Goal: Information Seeking & Learning: Learn about a topic

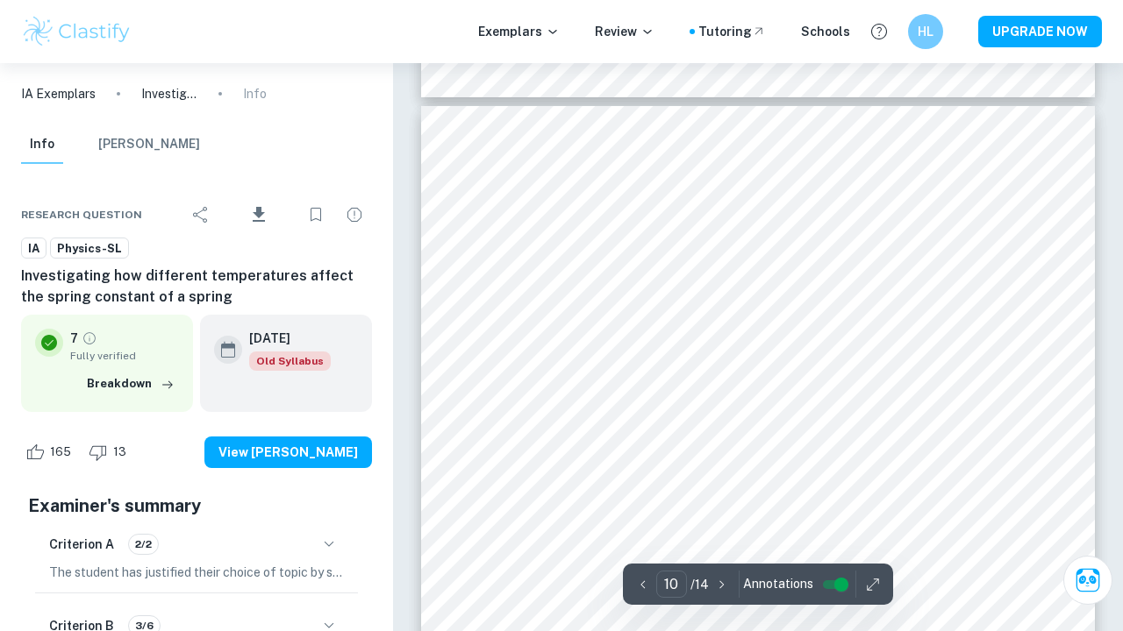
scroll to position [9150, 0]
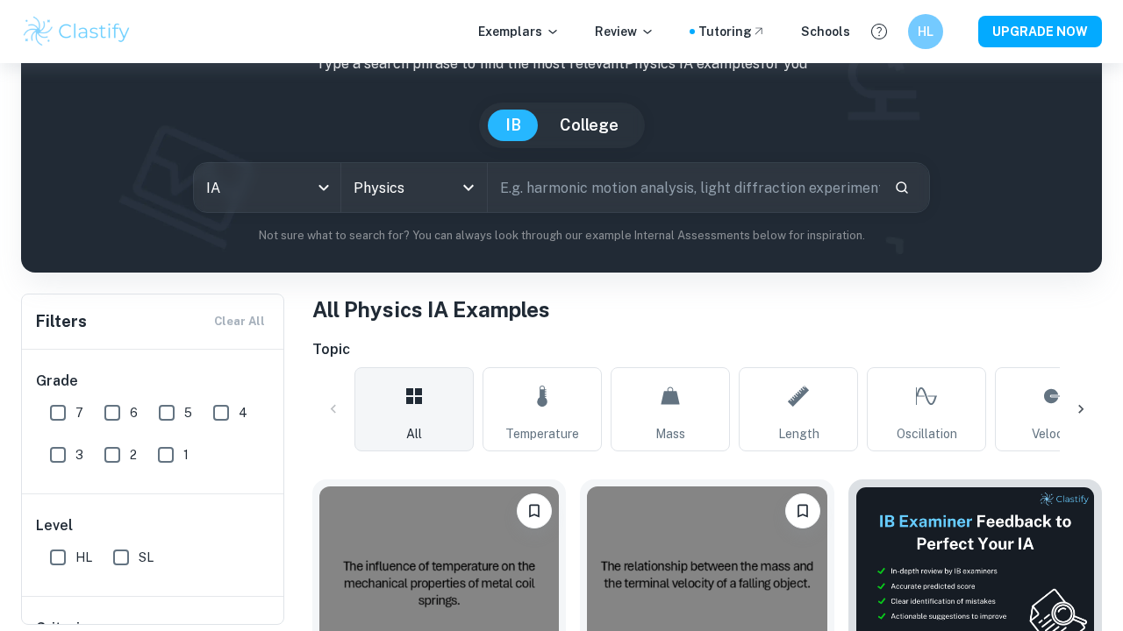
scroll to position [477, 0]
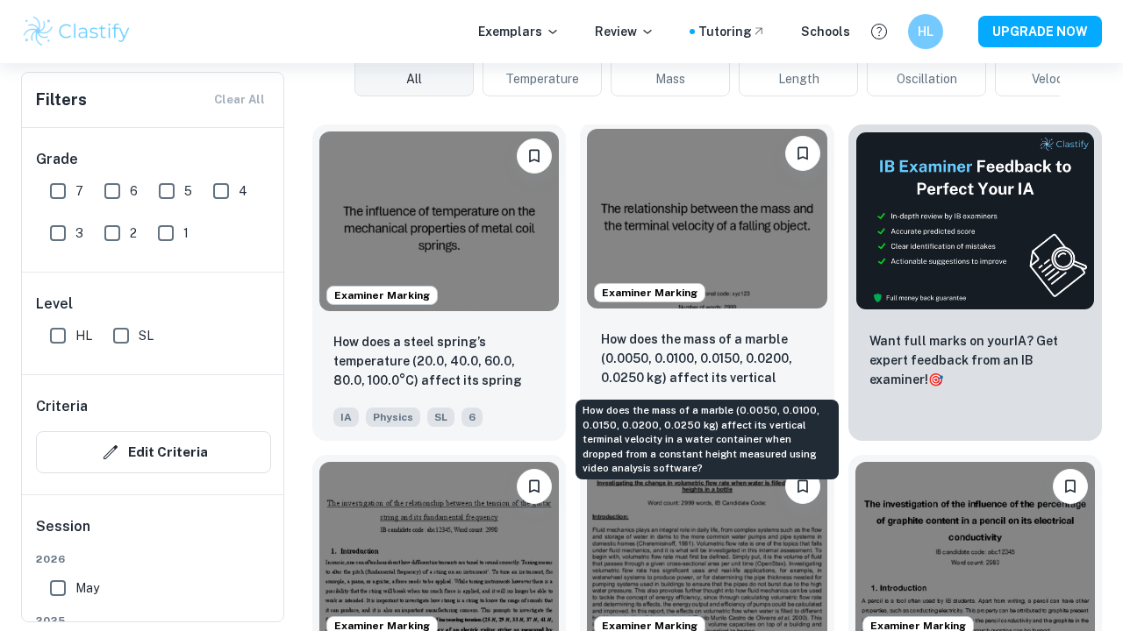
click at [742, 367] on p "How does the mass of a marble (0.0050, 0.0100, 0.0150, 0.0200, 0.0250 kg) affec…" at bounding box center [706, 360] width 211 height 60
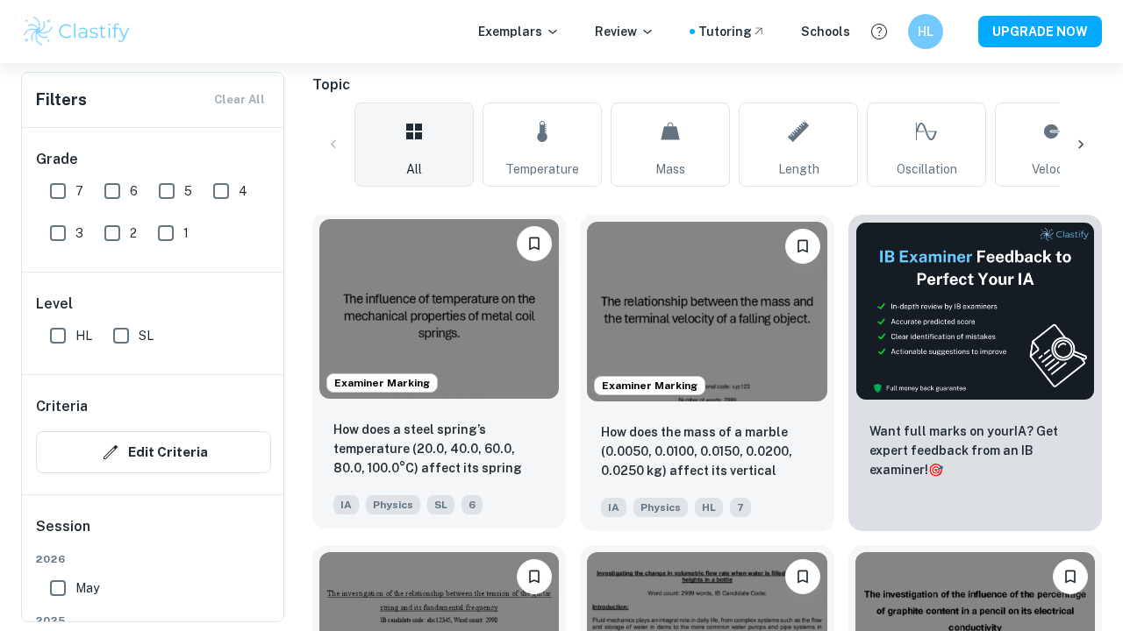
scroll to position [360, 0]
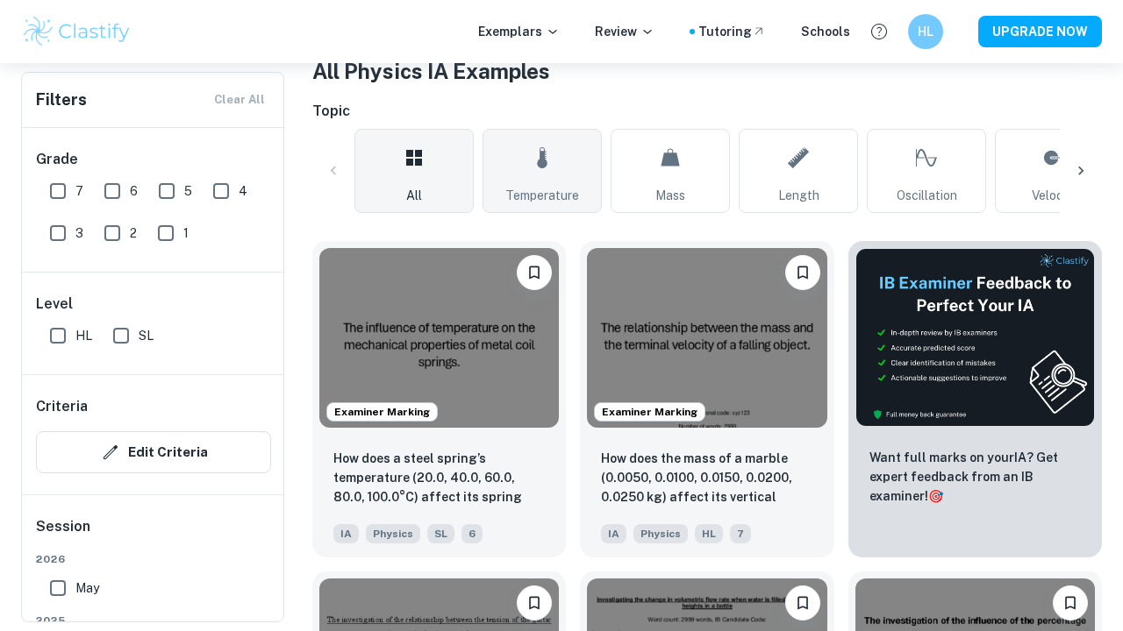
click at [539, 203] on span "Temperature" at bounding box center [542, 195] width 74 height 19
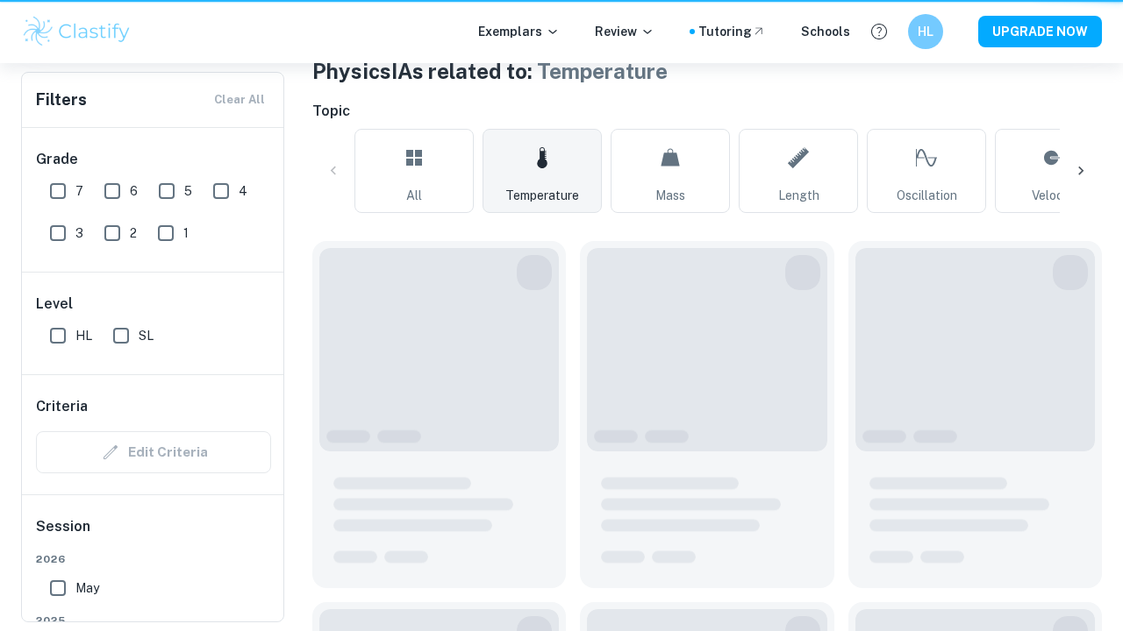
type input "Temperature"
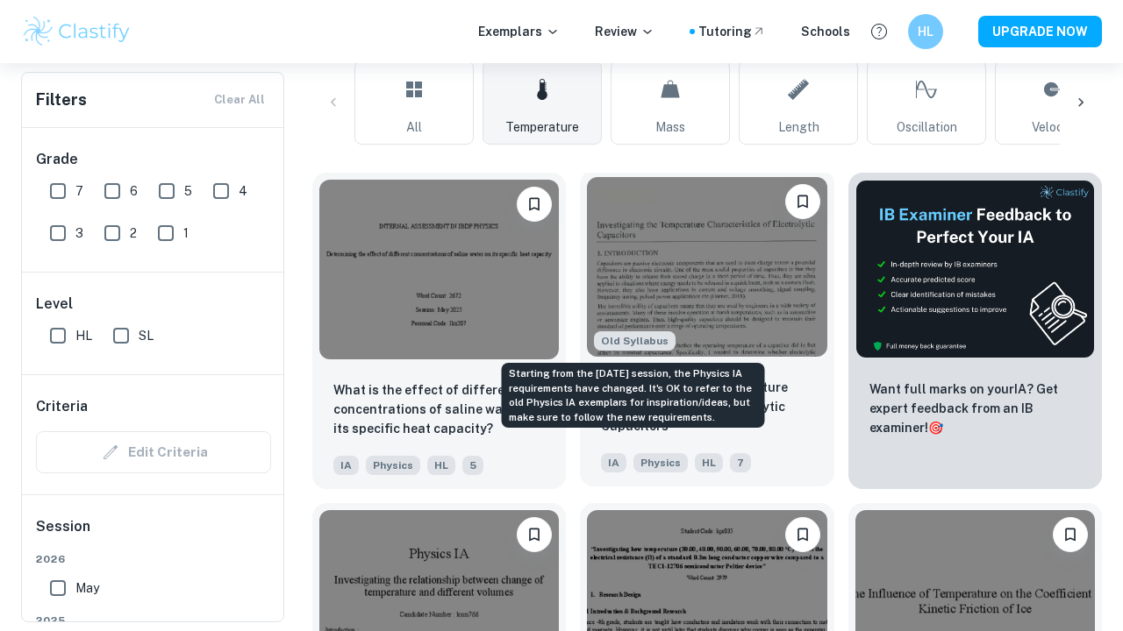
scroll to position [432, 0]
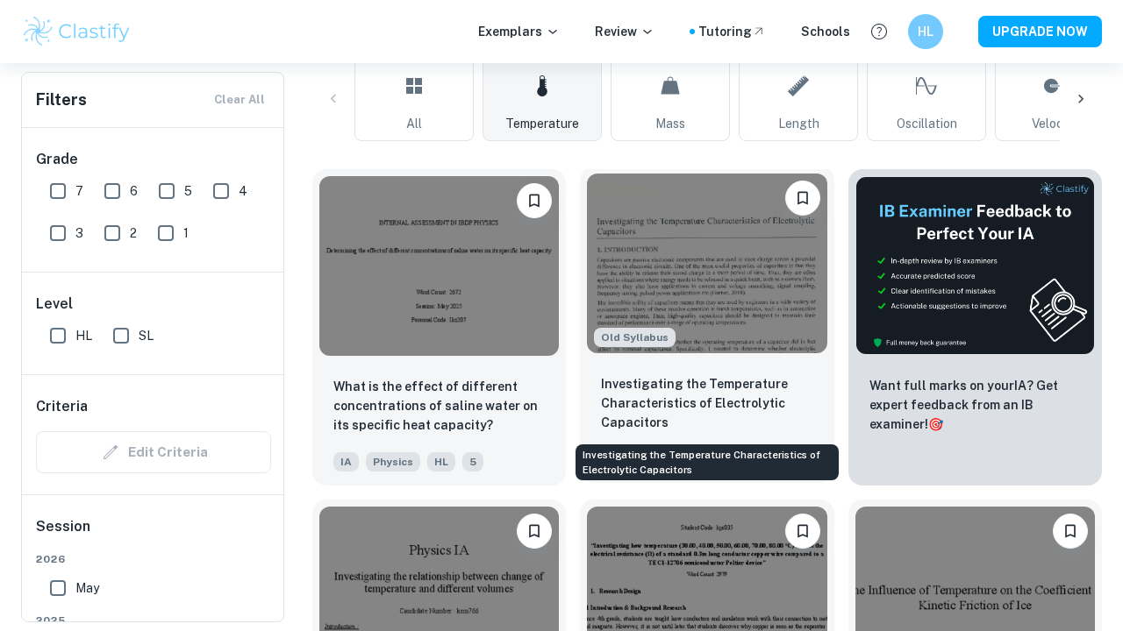
click at [704, 402] on p "Investigating the Temperature Characteristics of Electrolytic Capacitors" at bounding box center [706, 403] width 211 height 58
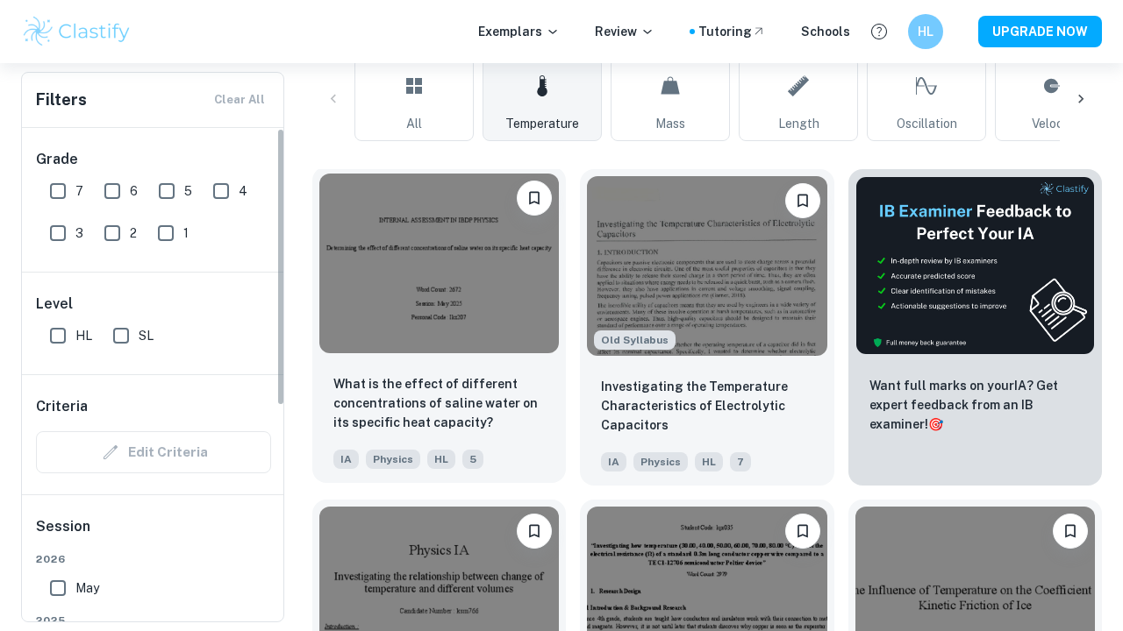
scroll to position [709, 0]
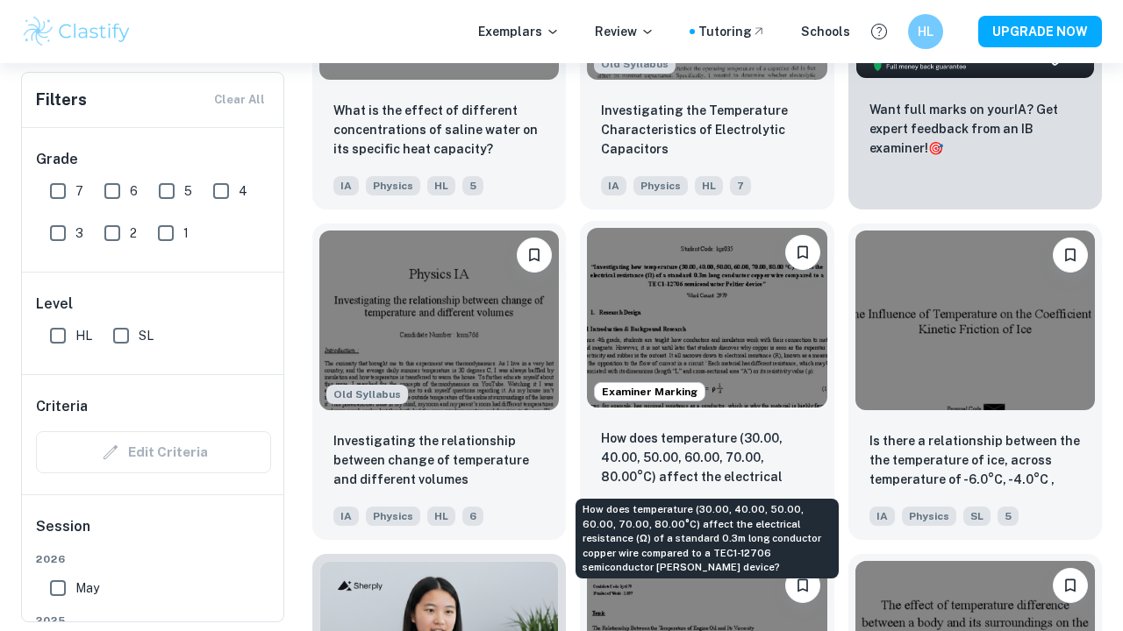
click at [721, 440] on p "How does temperature (30.00, 40.00, 50.00, 60.00, 70.00, 80.00°C) affect the el…" at bounding box center [706, 459] width 211 height 60
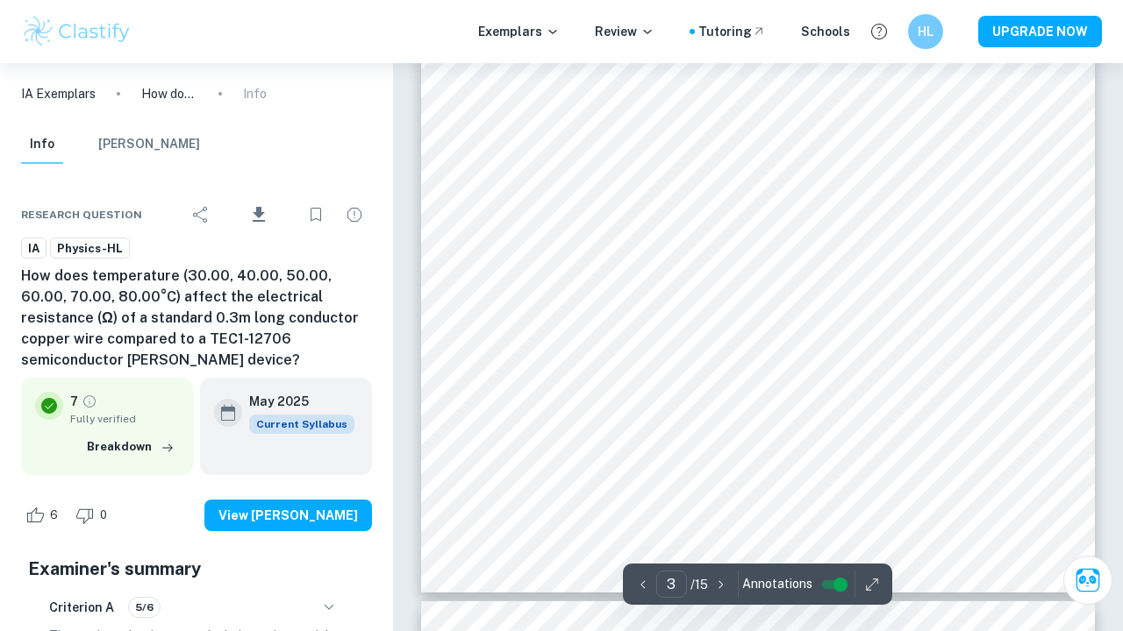
scroll to position [2335, 0]
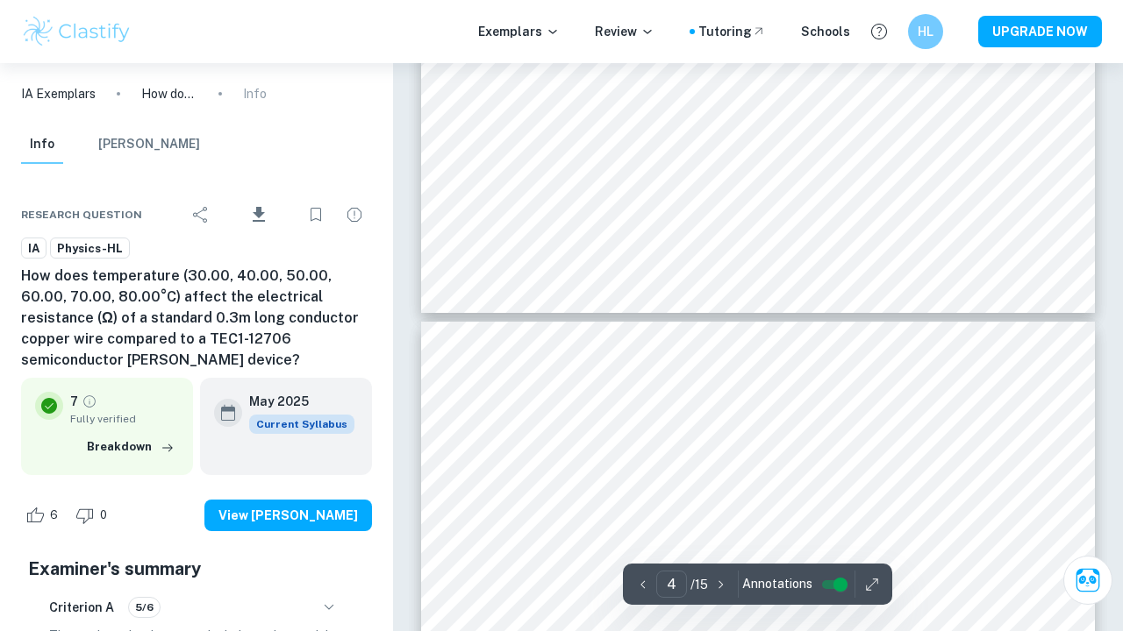
type input "3"
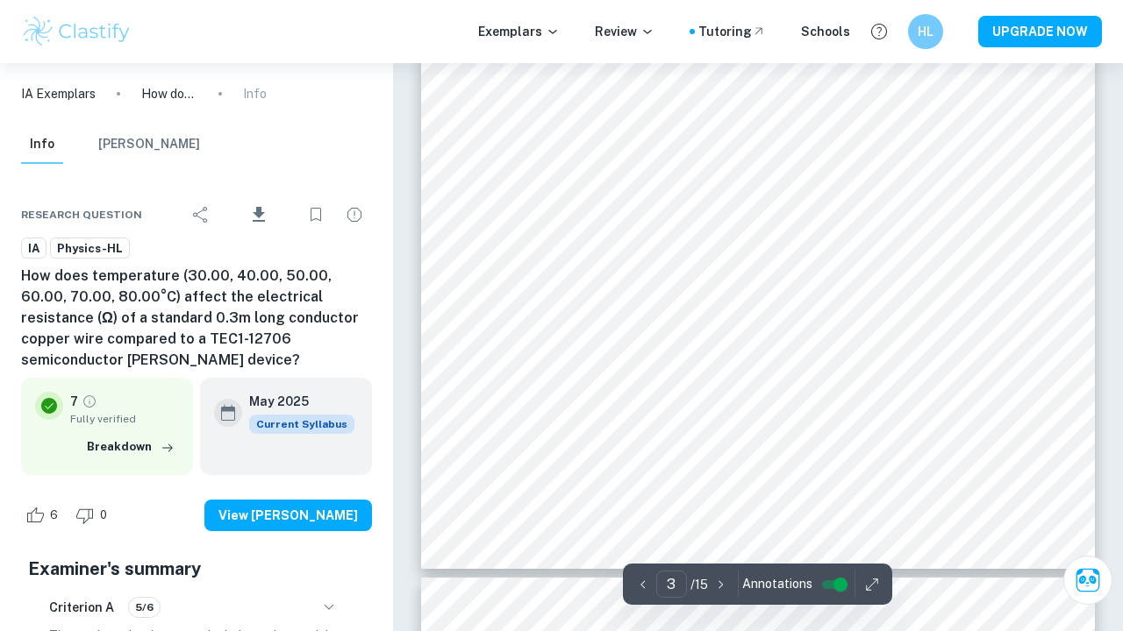
scroll to position [2358, 0]
